Goal: Information Seeking & Learning: Find specific page/section

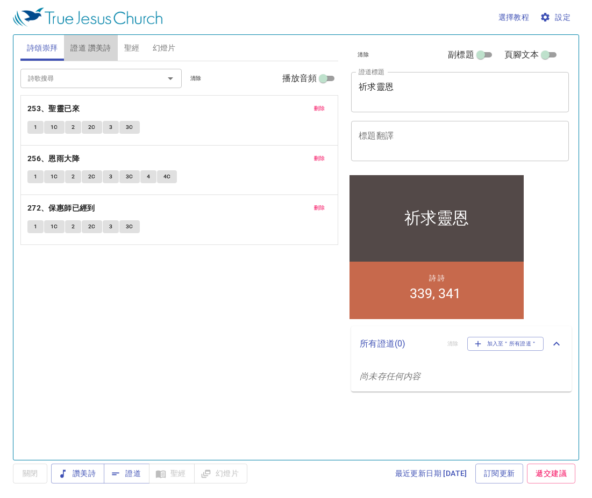
click at [105, 48] on span "證道 讚美詩" at bounding box center [90, 47] width 40 height 13
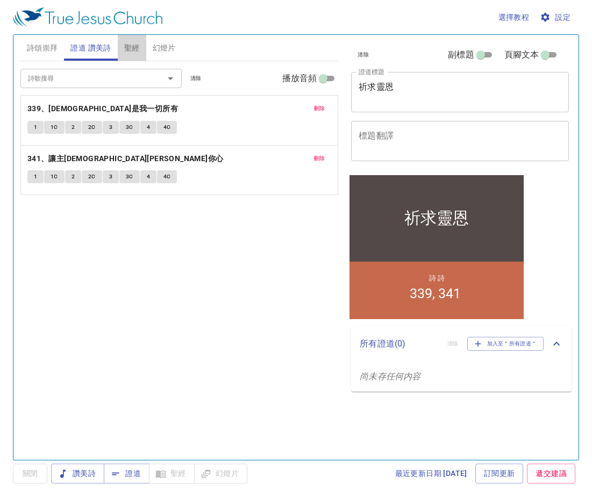
click at [131, 51] on span "聖經" at bounding box center [132, 47] width 16 height 13
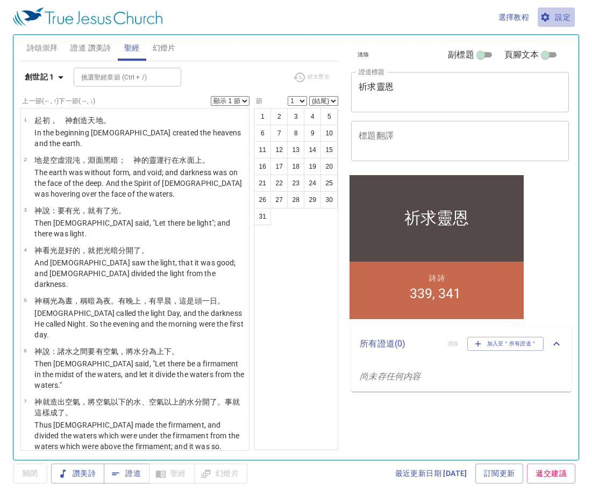
click at [566, 18] on span "設定" at bounding box center [556, 17] width 28 height 13
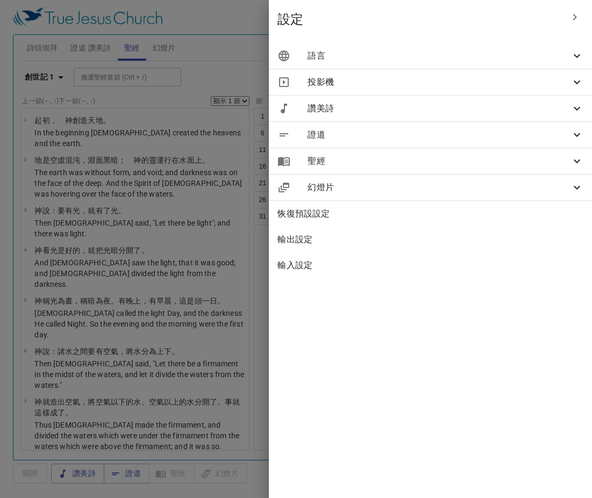
click at [481, 56] on span "語言" at bounding box center [438, 55] width 263 height 13
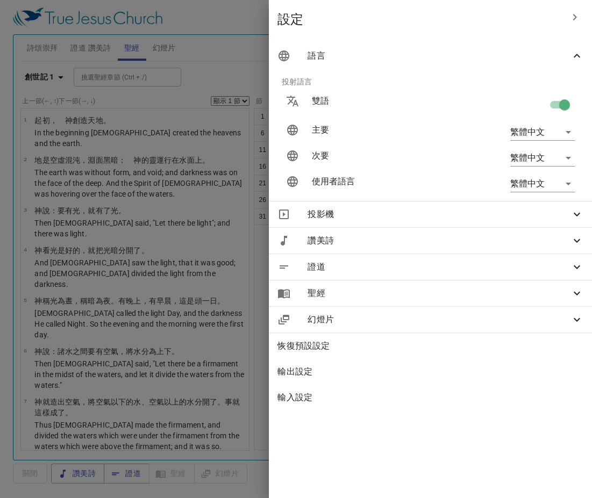
click at [553, 107] on input "checkbox" at bounding box center [564, 107] width 61 height 20
checkbox input "false"
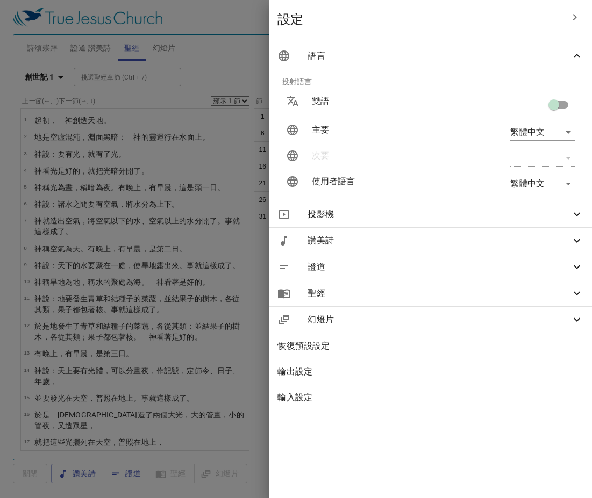
click at [228, 48] on div at bounding box center [296, 249] width 592 height 498
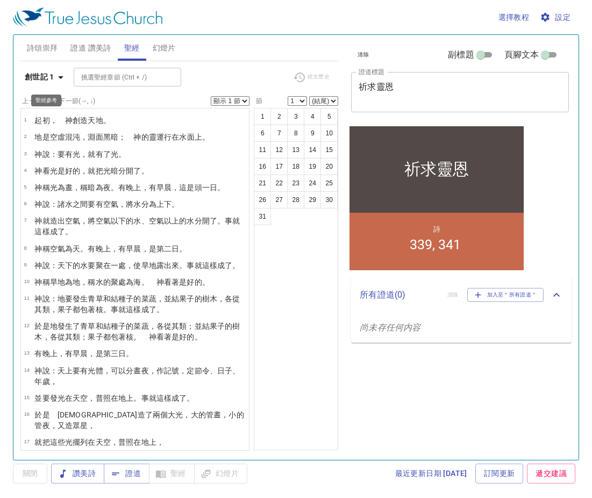
click at [64, 77] on icon "button" at bounding box center [60, 77] width 13 height 13
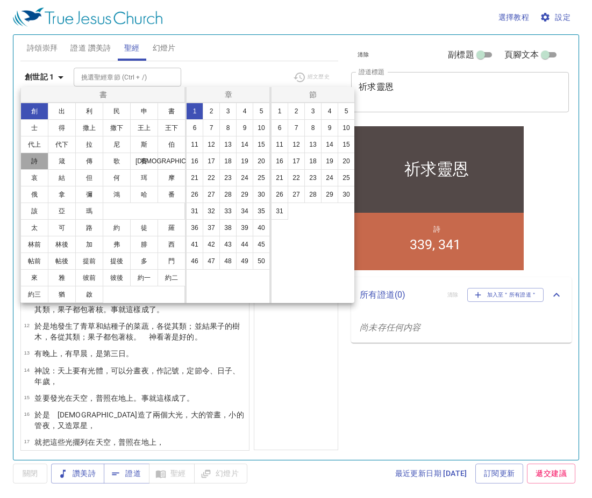
click at [44, 160] on button "詩" at bounding box center [34, 161] width 28 height 17
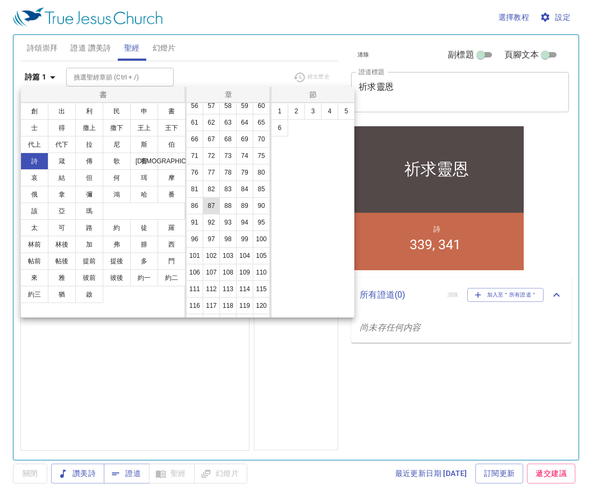
scroll to position [215, 0]
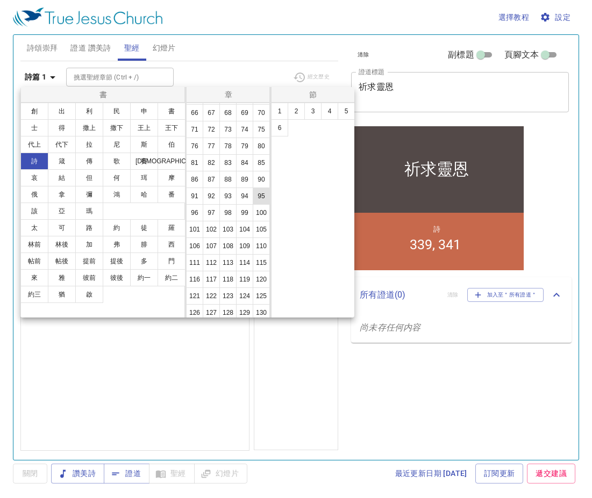
click at [253, 205] on button "95" at bounding box center [261, 196] width 17 height 17
click at [281, 113] on button "1" at bounding box center [279, 111] width 17 height 17
